Goal: Task Accomplishment & Management: Manage account settings

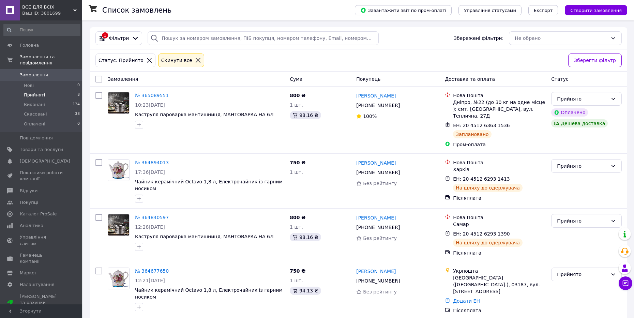
scroll to position [33, 0]
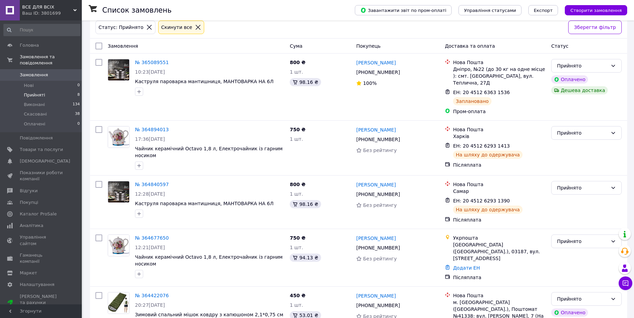
click at [38, 92] on span "Прийняті" at bounding box center [34, 95] width 21 height 6
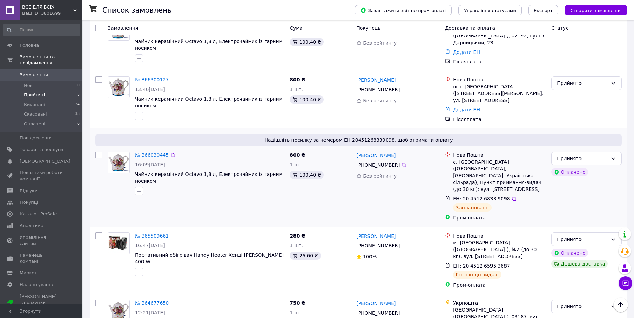
scroll to position [141, 0]
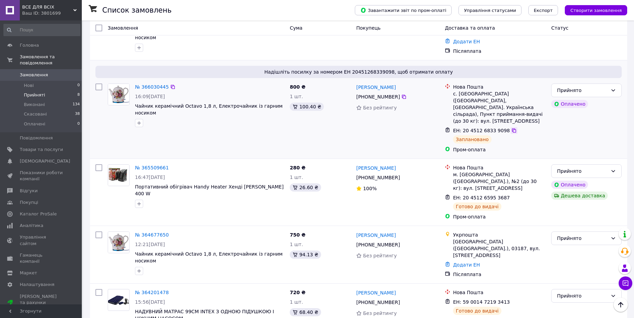
click at [512, 128] on icon at bounding box center [514, 130] width 4 height 4
click at [54, 101] on li "Виконані 134" at bounding box center [42, 105] width 84 height 10
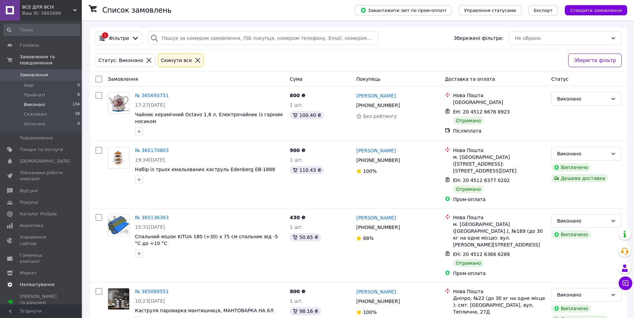
click at [47, 281] on span "Налаштування" at bounding box center [37, 284] width 35 height 6
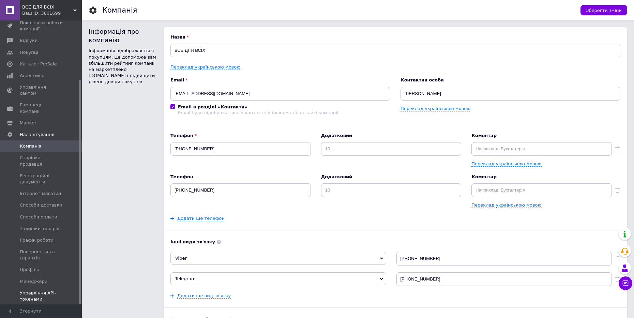
click at [53, 290] on span "Управління API-токенами" at bounding box center [41, 296] width 43 height 12
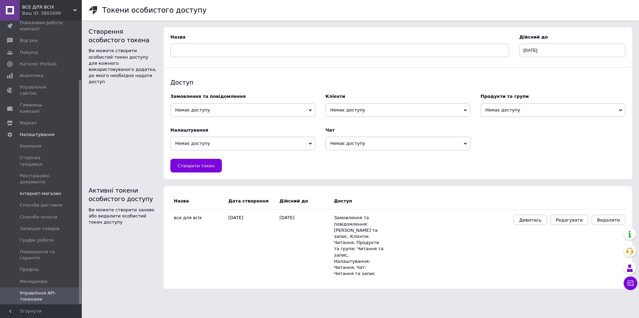
click at [37, 190] on span "Інтернет-магазин" at bounding box center [40, 193] width 41 height 6
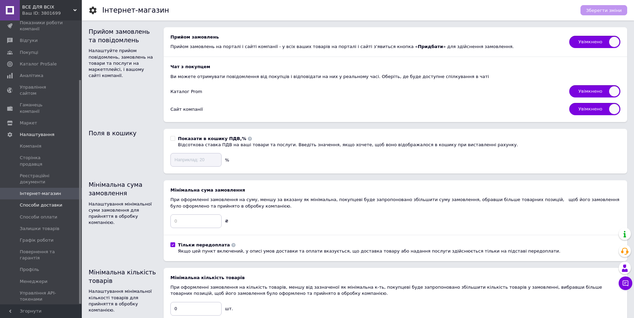
click at [51, 202] on span "Способи доставки" at bounding box center [41, 205] width 43 height 6
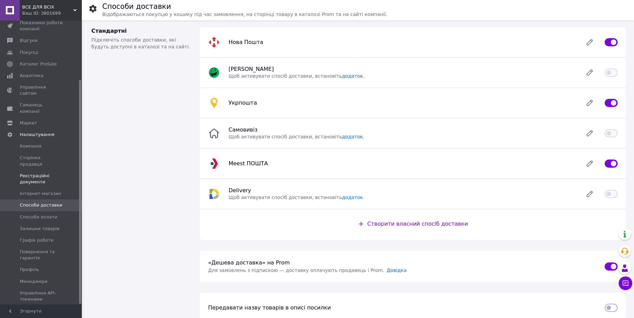
click at [43, 173] on span "Реєстраційні документи" at bounding box center [41, 179] width 43 height 12
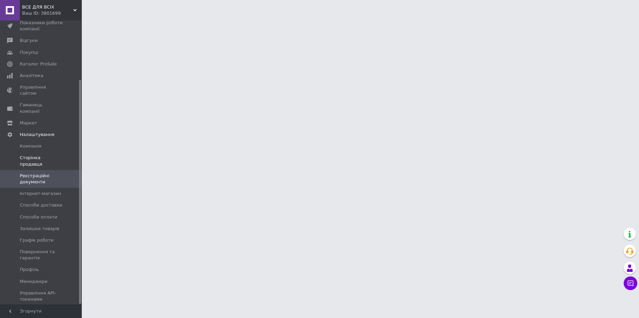
click at [44, 152] on link "Сторінка продавця" at bounding box center [42, 161] width 84 height 18
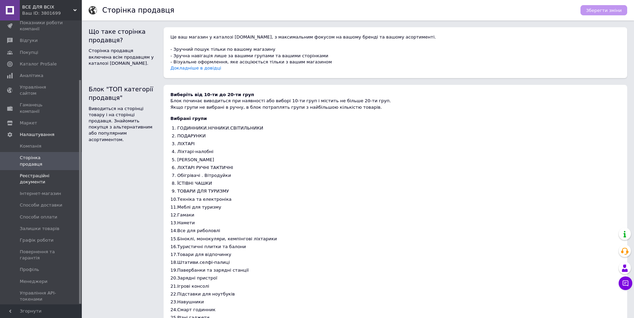
click at [59, 173] on span "Реєстраційні документи" at bounding box center [41, 179] width 43 height 12
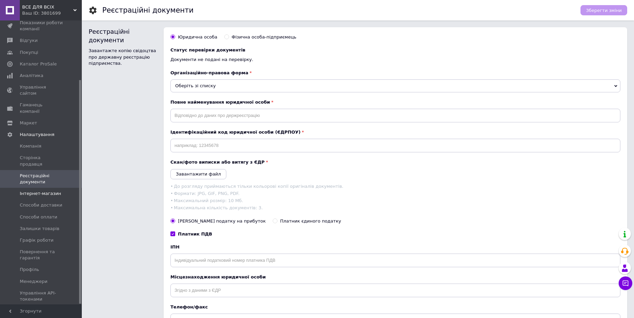
click at [46, 190] on span "Інтернет-магазин" at bounding box center [40, 193] width 41 height 6
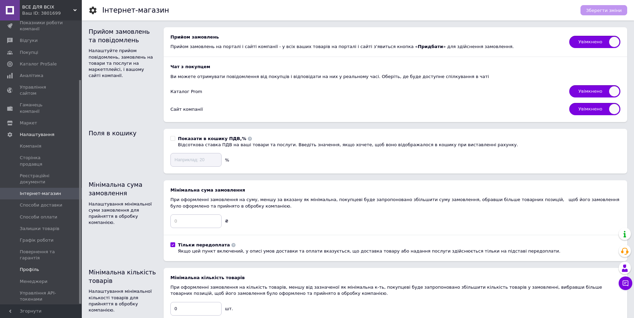
click at [32, 266] on span "Профіль" at bounding box center [29, 269] width 19 height 6
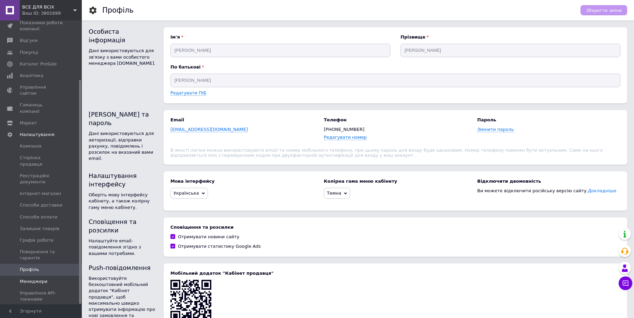
click at [45, 276] on link "Менеджери" at bounding box center [42, 282] width 84 height 12
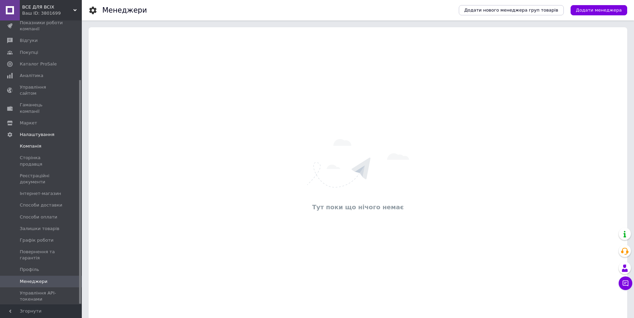
click at [48, 143] on span "Компанія" at bounding box center [41, 146] width 43 height 6
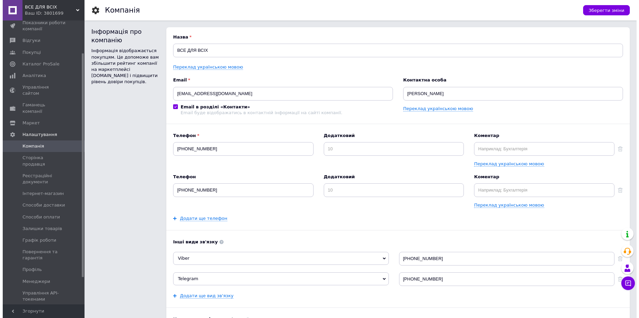
scroll to position [41, 0]
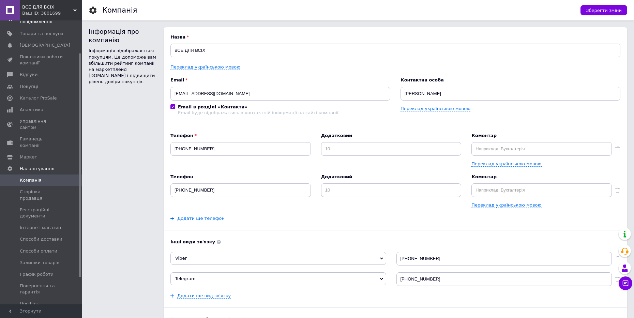
click at [44, 64] on span "Показники роботи компанії" at bounding box center [41, 60] width 43 height 12
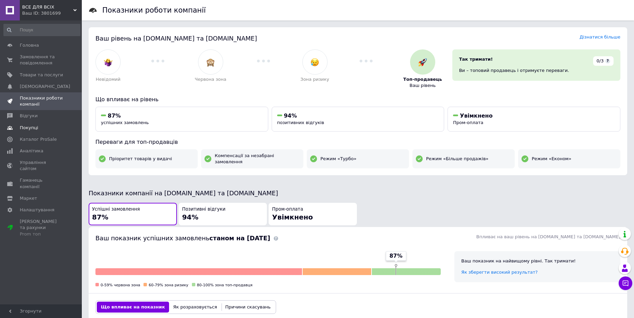
click at [34, 124] on link "Покупці" at bounding box center [42, 128] width 84 height 12
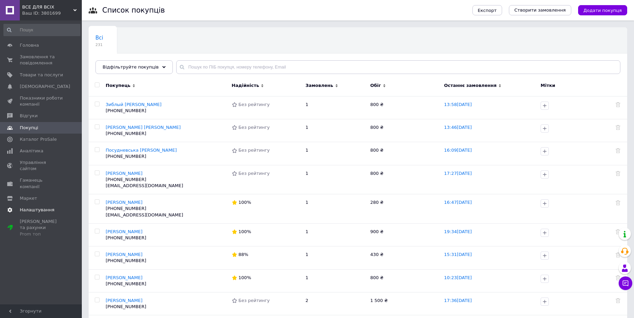
click at [38, 207] on span "Налаштування" at bounding box center [37, 210] width 35 height 6
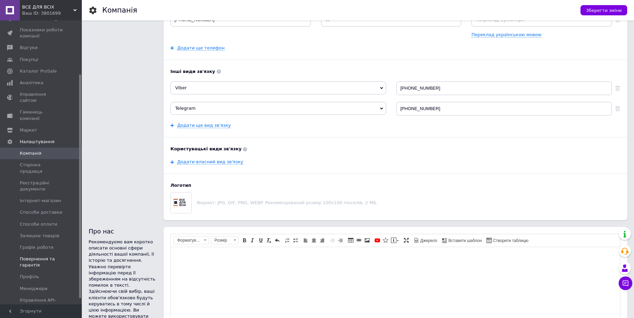
scroll to position [75, 0]
click at [52, 155] on span "Сторінка продавця" at bounding box center [41, 161] width 43 height 12
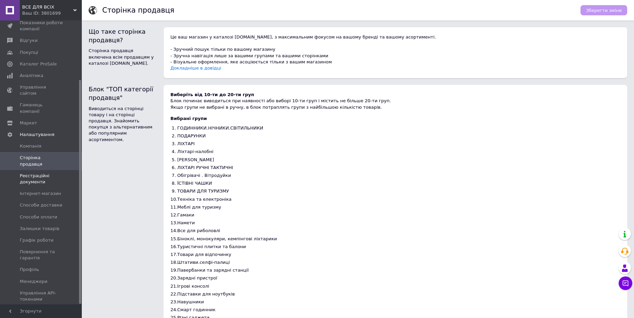
click at [45, 173] on span "Реєстраційні документи" at bounding box center [41, 179] width 43 height 12
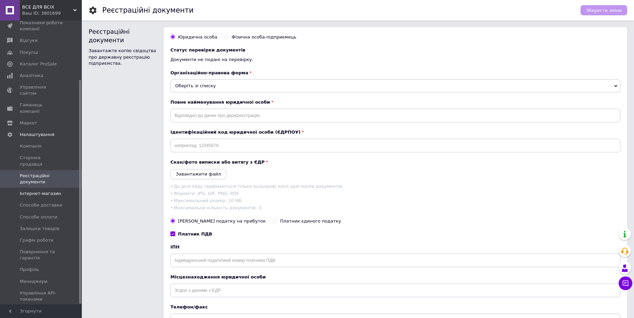
click at [53, 190] on span "Інтернет-магазин" at bounding box center [40, 193] width 41 height 6
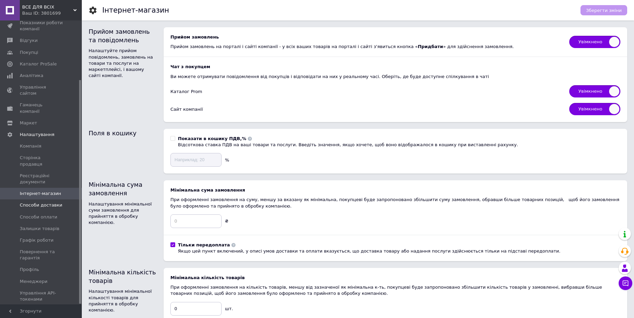
click at [60, 202] on span "Способи доставки" at bounding box center [41, 205] width 43 height 6
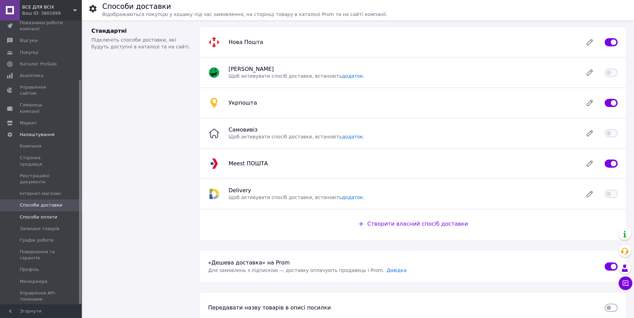
scroll to position [68, 0]
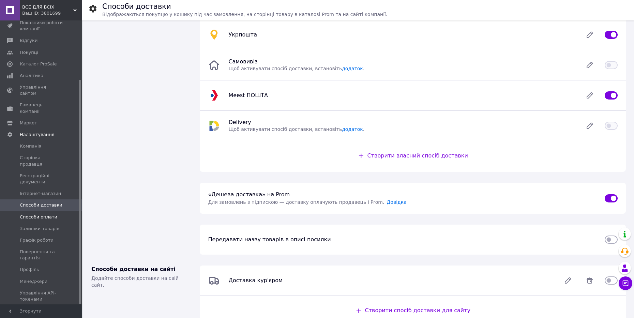
click at [39, 211] on link "Способи оплати" at bounding box center [42, 217] width 84 height 12
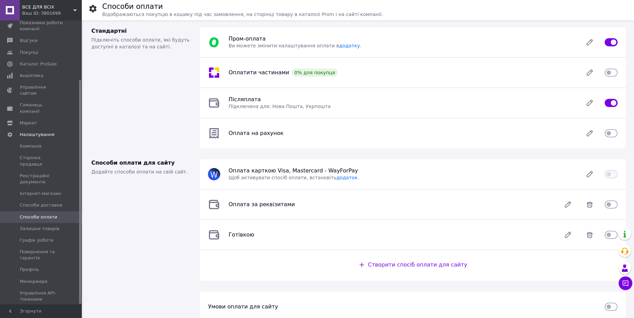
scroll to position [12, 0]
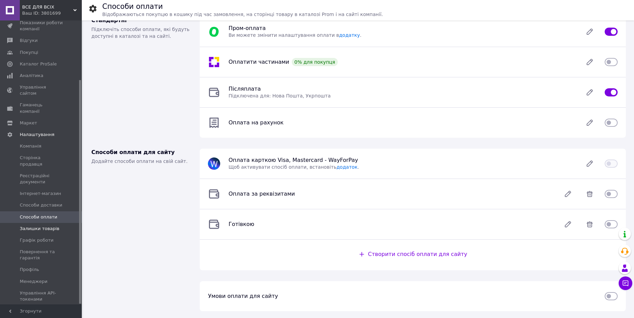
click at [42, 223] on link "Залишки товарів" at bounding box center [42, 229] width 84 height 12
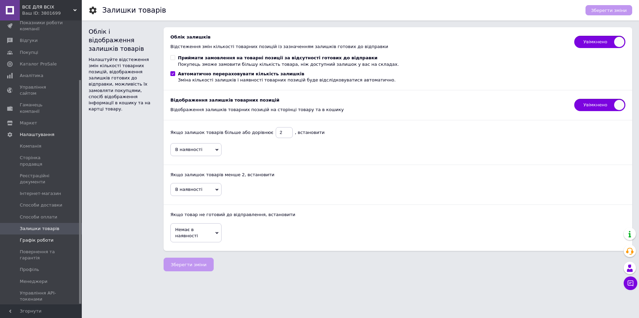
click at [51, 234] on link "Графік роботи" at bounding box center [42, 240] width 84 height 12
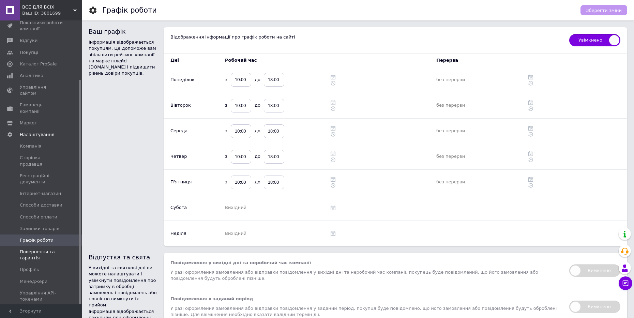
click at [48, 249] on span "Повернення та гарантія" at bounding box center [41, 255] width 43 height 12
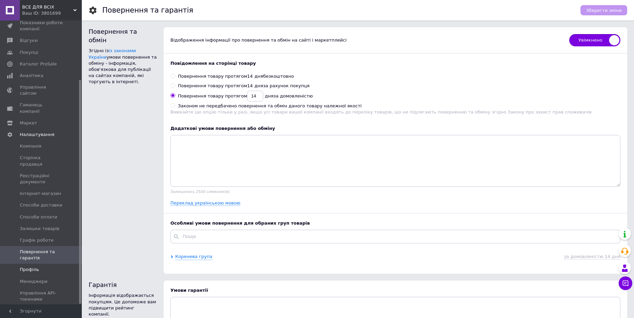
click at [47, 266] on span "Профіль" at bounding box center [41, 269] width 43 height 6
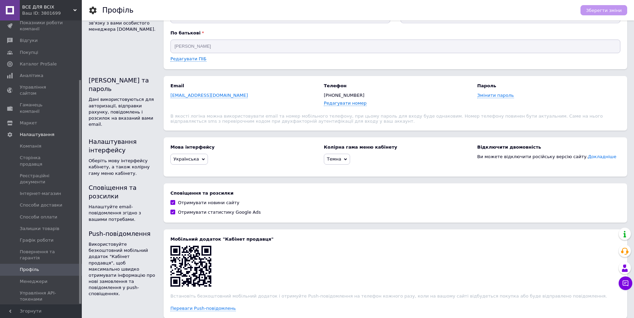
scroll to position [64, 0]
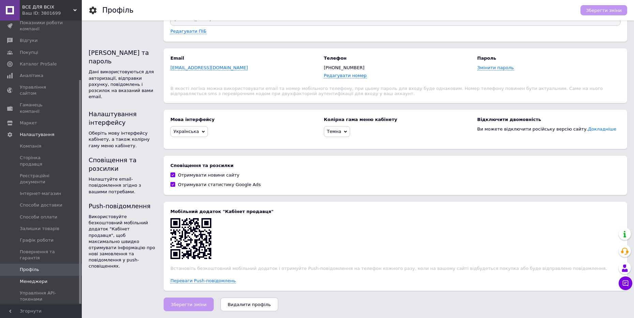
click at [49, 278] on span "Менеджери" at bounding box center [41, 281] width 43 height 6
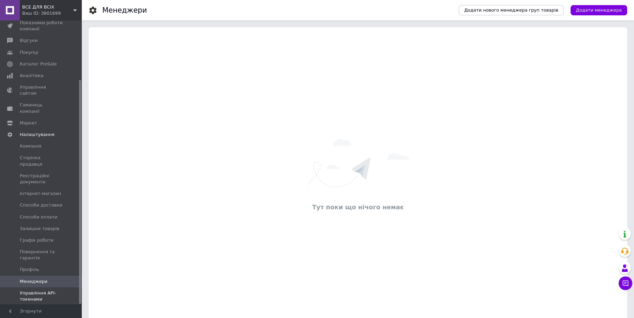
click at [54, 290] on span "Управління API-токенами" at bounding box center [41, 296] width 43 height 12
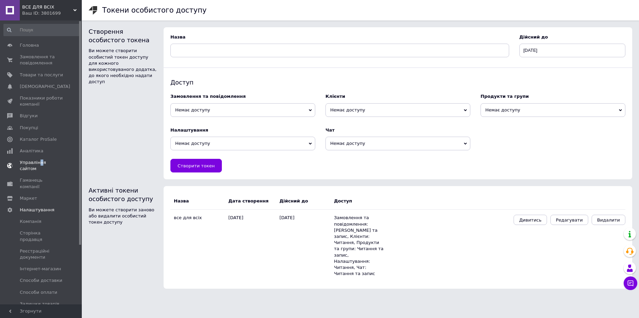
click at [49, 162] on span "Управління сайтом" at bounding box center [41, 165] width 43 height 12
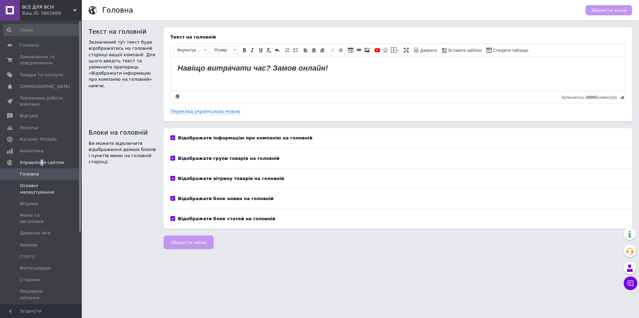
click at [43, 187] on span "Основні налаштування" at bounding box center [41, 189] width 43 height 12
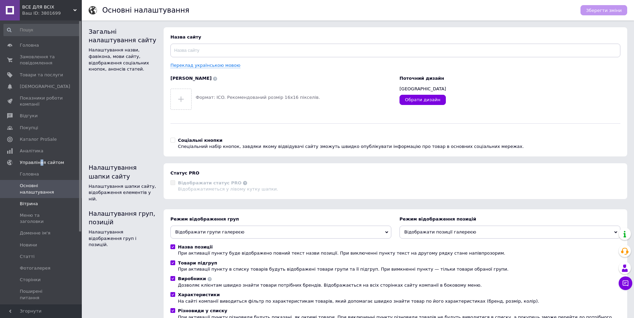
click at [34, 208] on link "Вітрина" at bounding box center [42, 204] width 84 height 12
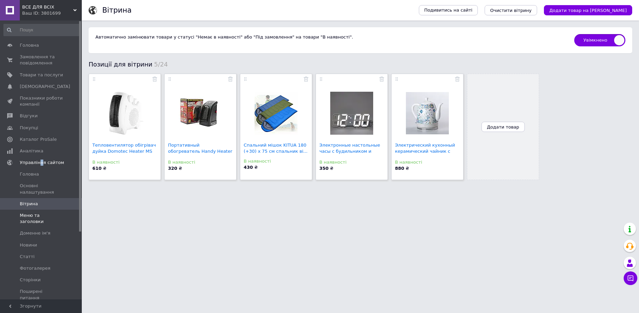
click at [34, 219] on link "Меню та заголовки" at bounding box center [42, 219] width 84 height 18
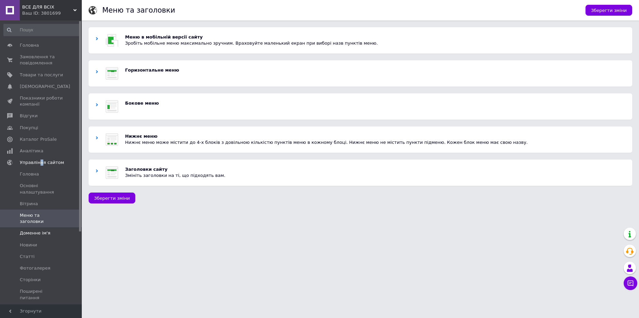
click at [32, 230] on span "Доменне ім'я" at bounding box center [35, 233] width 31 height 6
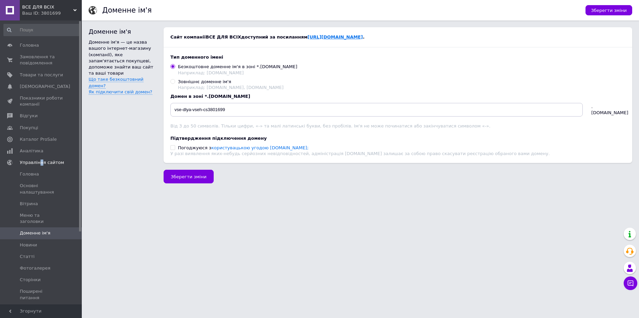
drag, startPoint x: 379, startPoint y: 37, endPoint x: 292, endPoint y: 39, distance: 87.2
click at [290, 39] on div "Сайт компанії ВСЕ ДЛЯ ВСІХ доступний за посиланням [URL][DOMAIN_NAME] ." at bounding box center [398, 37] width 469 height 20
copy b "[URL][DOMAIN_NAME] ."
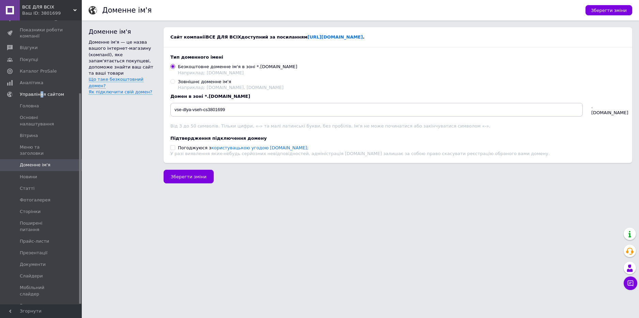
scroll to position [98, 0]
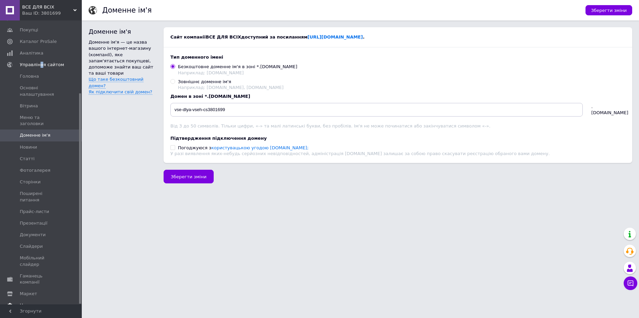
click at [37, 302] on span "Налаштування" at bounding box center [37, 305] width 35 height 6
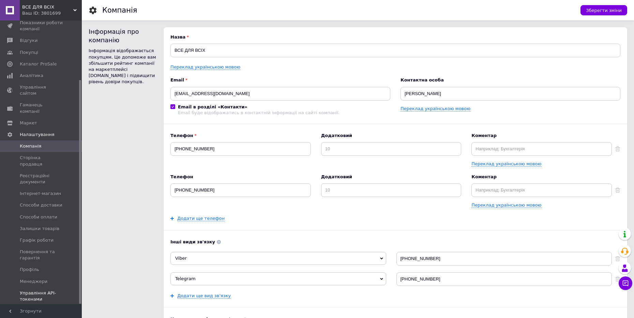
click at [40, 290] on span "Управління API-токенами" at bounding box center [41, 296] width 43 height 12
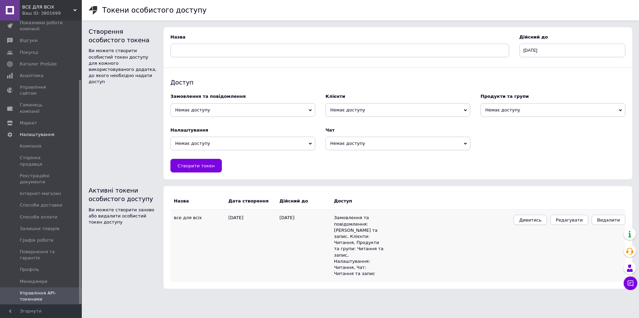
click at [534, 222] on span "Дивитись" at bounding box center [530, 219] width 22 height 5
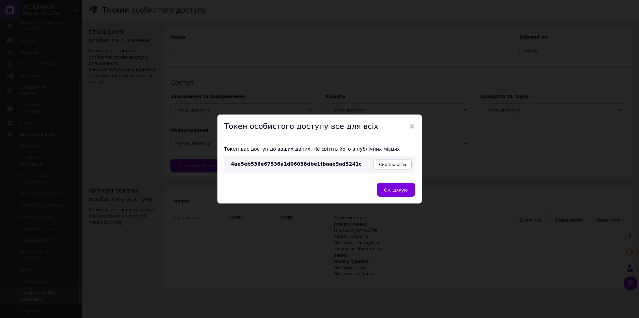
click at [382, 165] on button "Скопіювати" at bounding box center [392, 164] width 38 height 10
